Goal: Communication & Community: Ask a question

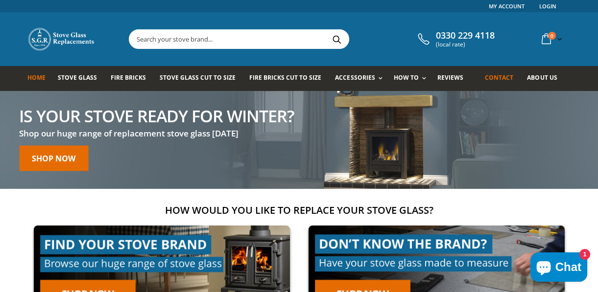
click at [505, 78] on span "Contact" at bounding box center [499, 77] width 28 height 8
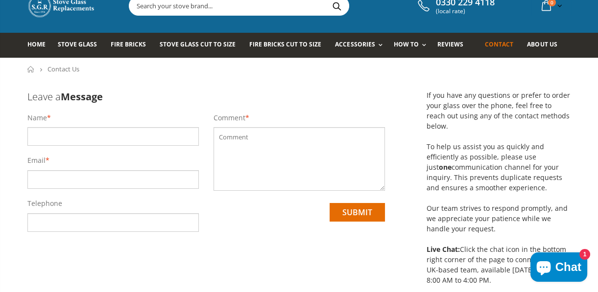
scroll to position [29, 0]
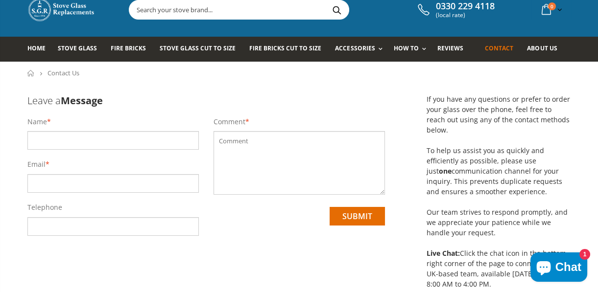
click at [58, 140] on input "text" at bounding box center [112, 140] width 171 height 19
type input "David Warren"
click at [40, 186] on input "email" at bounding box center [112, 183] width 171 height 19
type input "david.warren140@mail.com"
type input "01530271237"
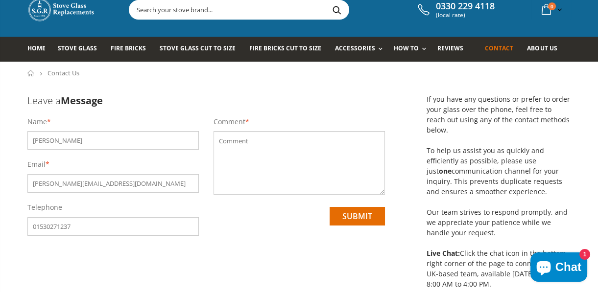
click at [245, 153] on textarea at bounding box center [299, 163] width 171 height 64
paste textarea "Hello, Thank you, I have now received the order but there is a slight problem i…"
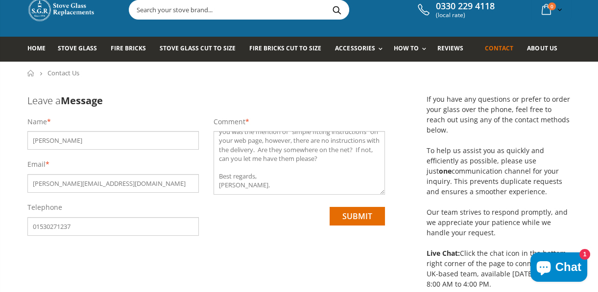
scroll to position [0, 0]
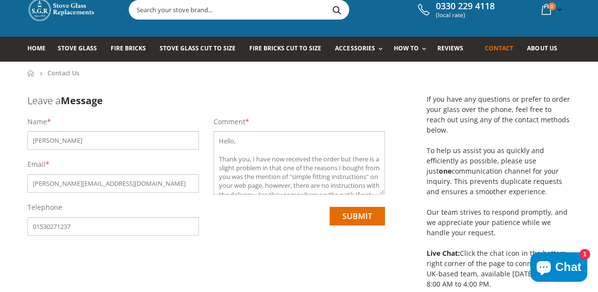
click at [218, 141] on textarea "Hello, Thank you, I have now received the order but there is a slight problem i…" at bounding box center [299, 163] width 171 height 64
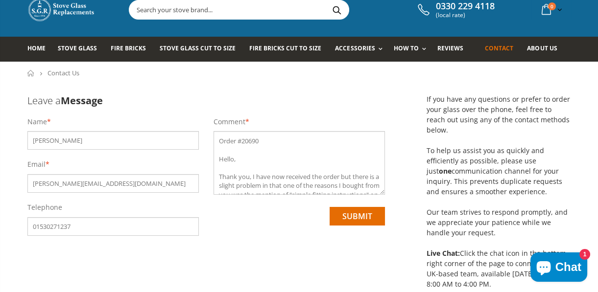
click at [239, 157] on textarea "Order #20690 Hello, Thank you, I have now received the order but there is a sli…" at bounding box center [299, 163] width 171 height 64
click at [260, 175] on textarea "Order #20690 Hello, I have already sent an email regarding Thank you, I have no…" at bounding box center [299, 163] width 171 height 64
click at [295, 174] on textarea "Order #20690 Hello, I sent an email regarding Thank you, I have now received th…" at bounding box center [299, 163] width 171 height 64
type textarea "Order #20690 Hello, I sent an email regarding this 13/8/25 but perhaps you did …"
drag, startPoint x: 394, startPoint y: 107, endPoint x: 366, endPoint y: 96, distance: 29.8
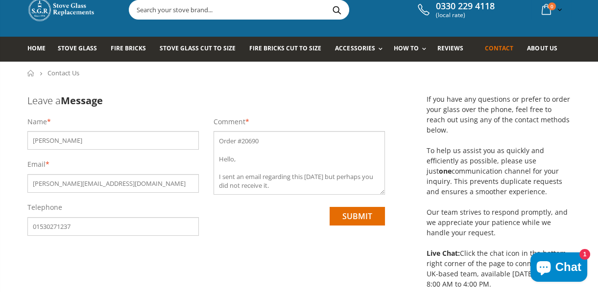
click at [366, 96] on h3 "Leave a Message" at bounding box center [206, 100] width 358 height 13
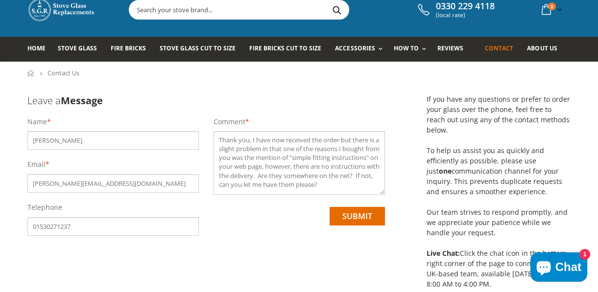
scroll to position [98, 0]
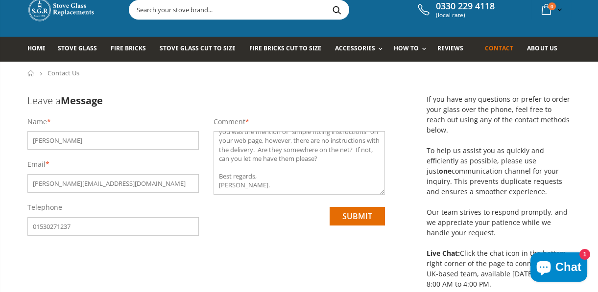
drag, startPoint x: 219, startPoint y: 140, endPoint x: 289, endPoint y: 192, distance: 86.8
click at [289, 192] on textarea "Order #20690 Hello, I sent an email regarding this 13/8/25 but perhaps you did …" at bounding box center [299, 163] width 171 height 64
click at [347, 169] on textarea "Order #20690 Hello, I sent an email regarding this 13/8/25 but perhaps you did …" at bounding box center [299, 163] width 171 height 64
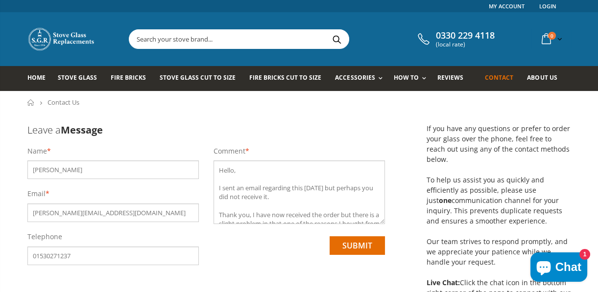
scroll to position [0, 0]
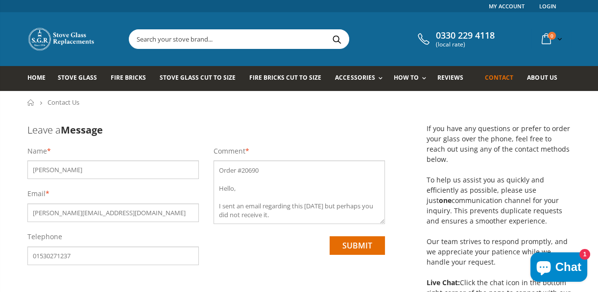
drag, startPoint x: 331, startPoint y: 116, endPoint x: 296, endPoint y: 126, distance: 36.7
click at [296, 126] on h3 "Leave a Message" at bounding box center [206, 129] width 358 height 13
click at [359, 245] on input "submit" at bounding box center [357, 246] width 55 height 19
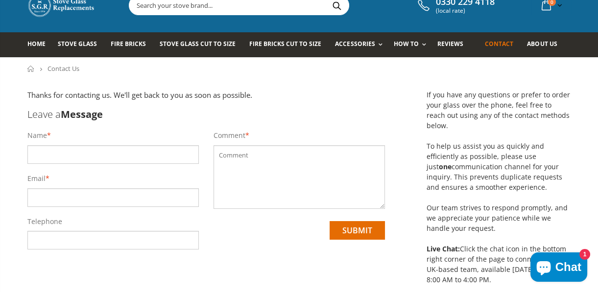
scroll to position [59, 0]
